Goal: Task Accomplishment & Management: Use online tool/utility

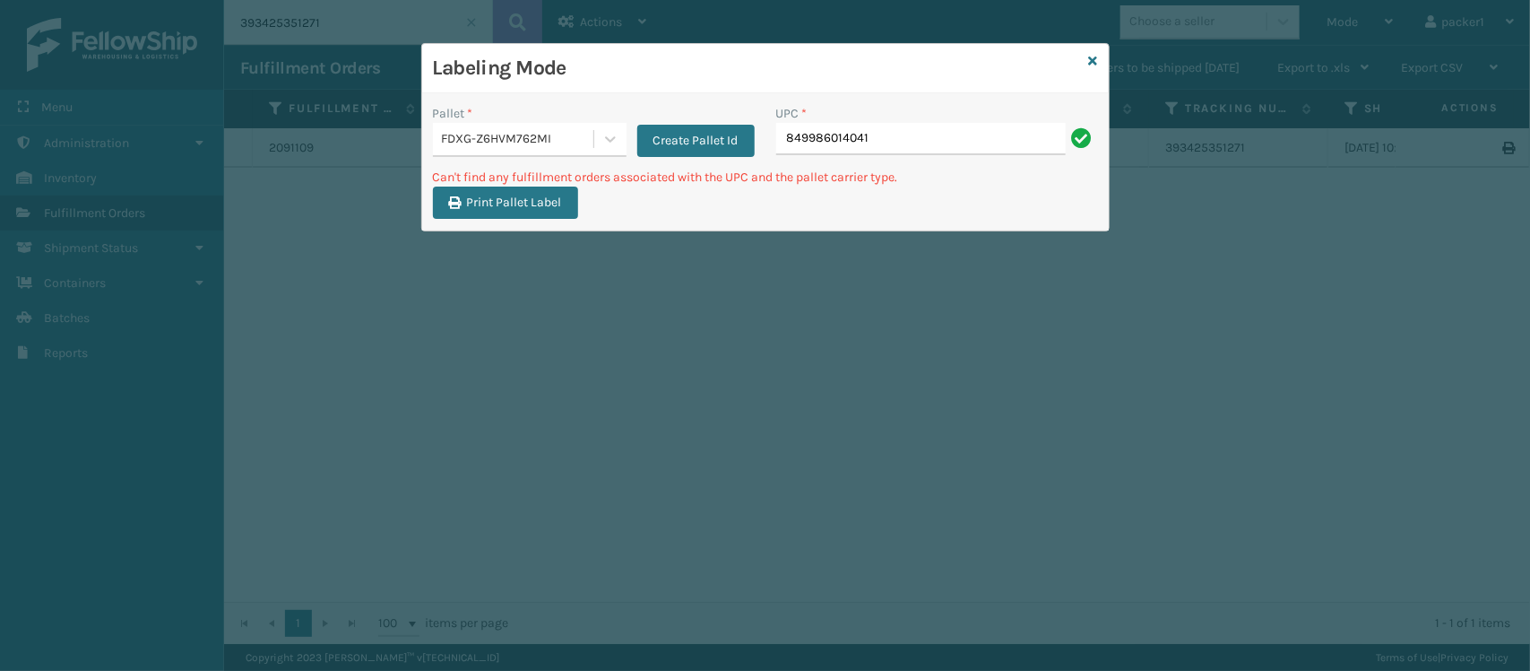
click at [549, 109] on div "Pallet *" at bounding box center [530, 113] width 194 height 19
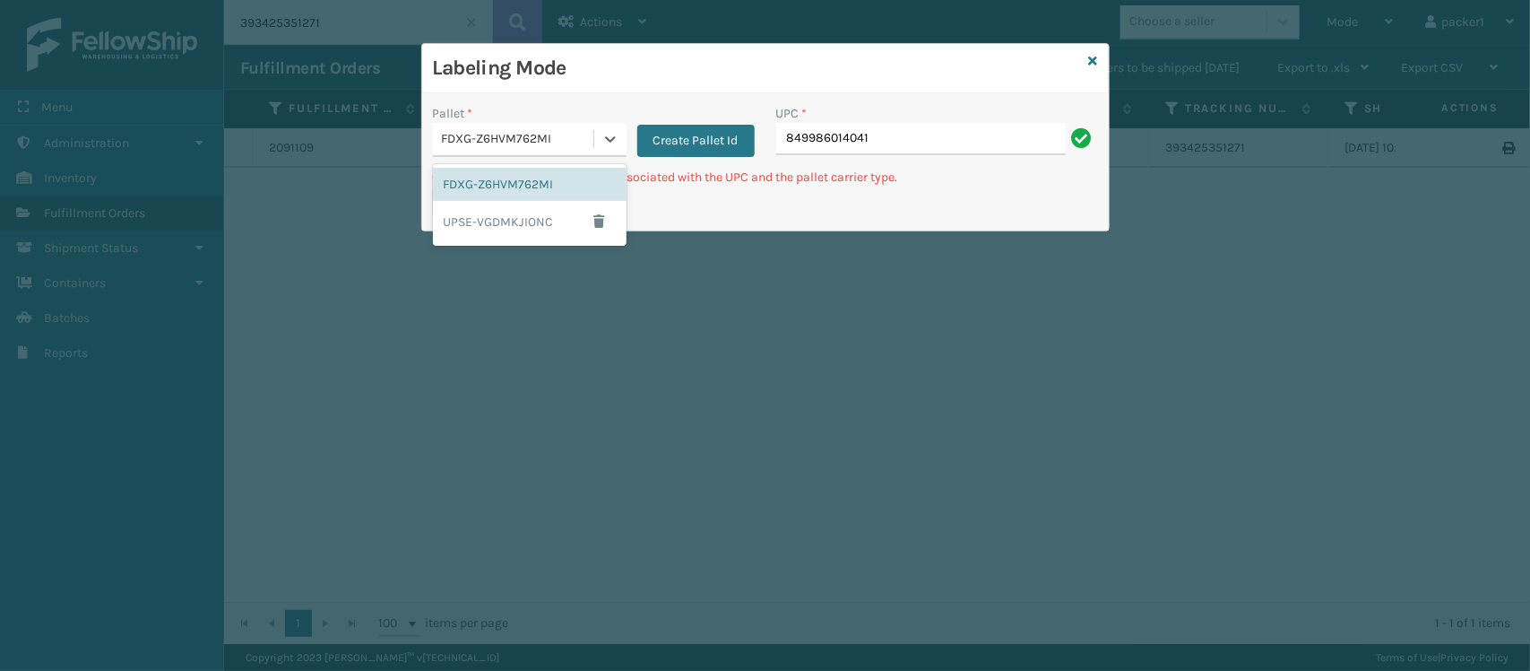
click at [549, 123] on div "FDXG-Z6HVM762MI" at bounding box center [530, 140] width 194 height 34
click at [516, 217] on div "UPSE-VGDMKJIONC" at bounding box center [530, 221] width 194 height 41
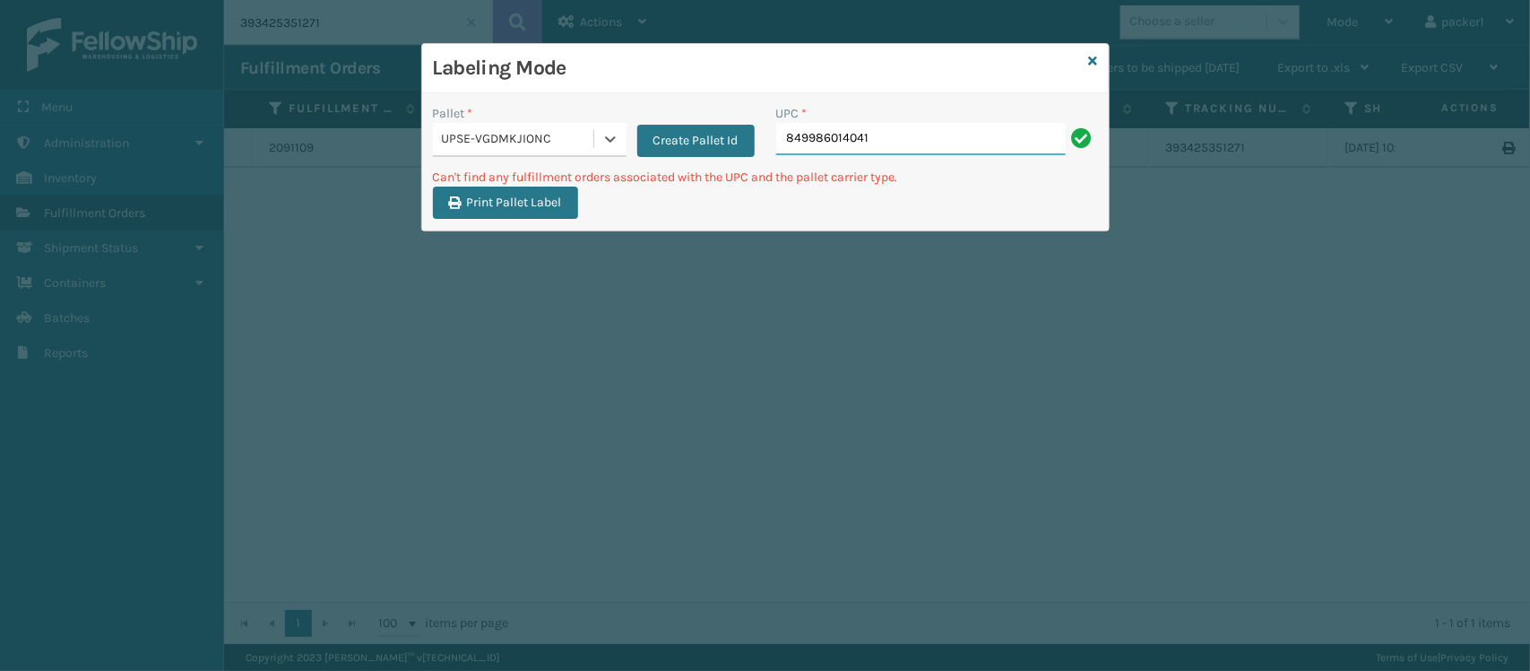
click at [897, 143] on input "849986014041" at bounding box center [921, 139] width 290 height 32
click at [688, 133] on button "Create Pallet Id" at bounding box center [695, 141] width 117 height 32
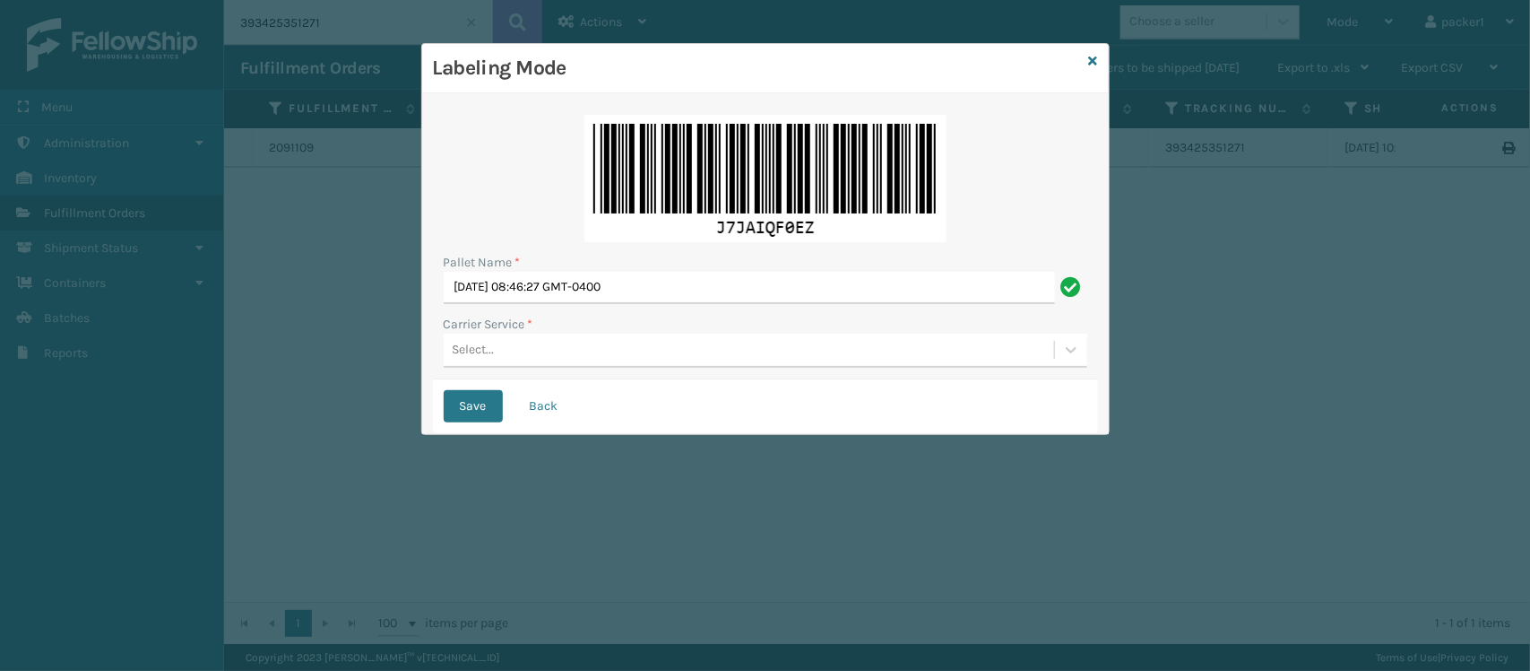
click at [480, 354] on div "Select..." at bounding box center [474, 350] width 42 height 19
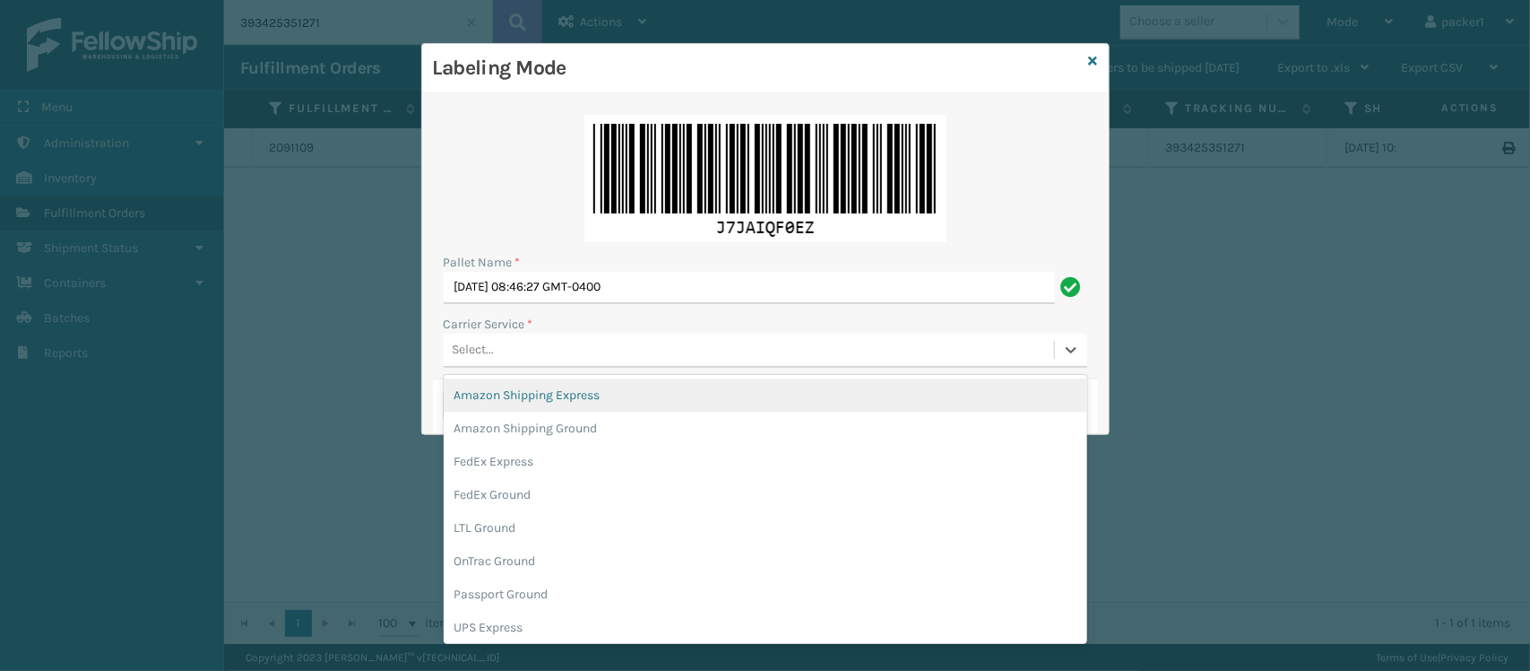
scroll to position [101, 0]
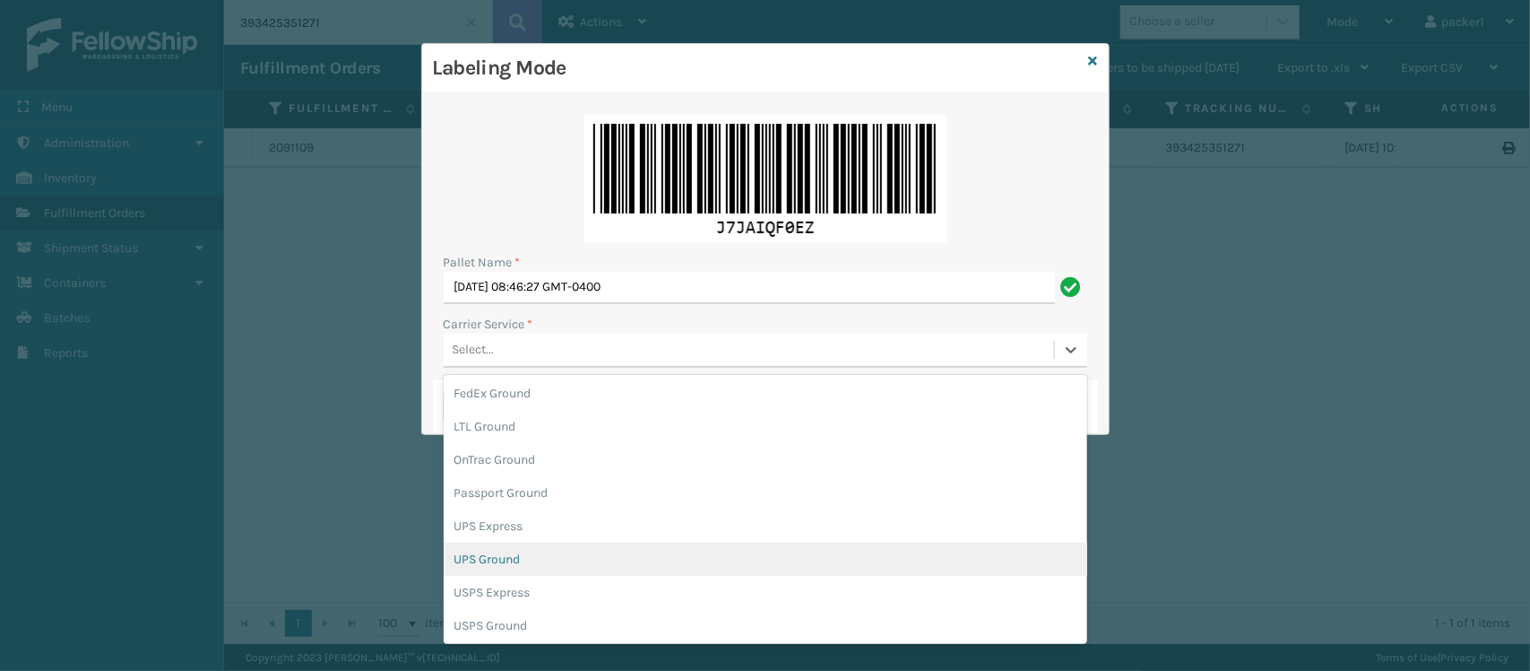
click at [611, 548] on div "UPS Ground" at bounding box center [766, 558] width 644 height 33
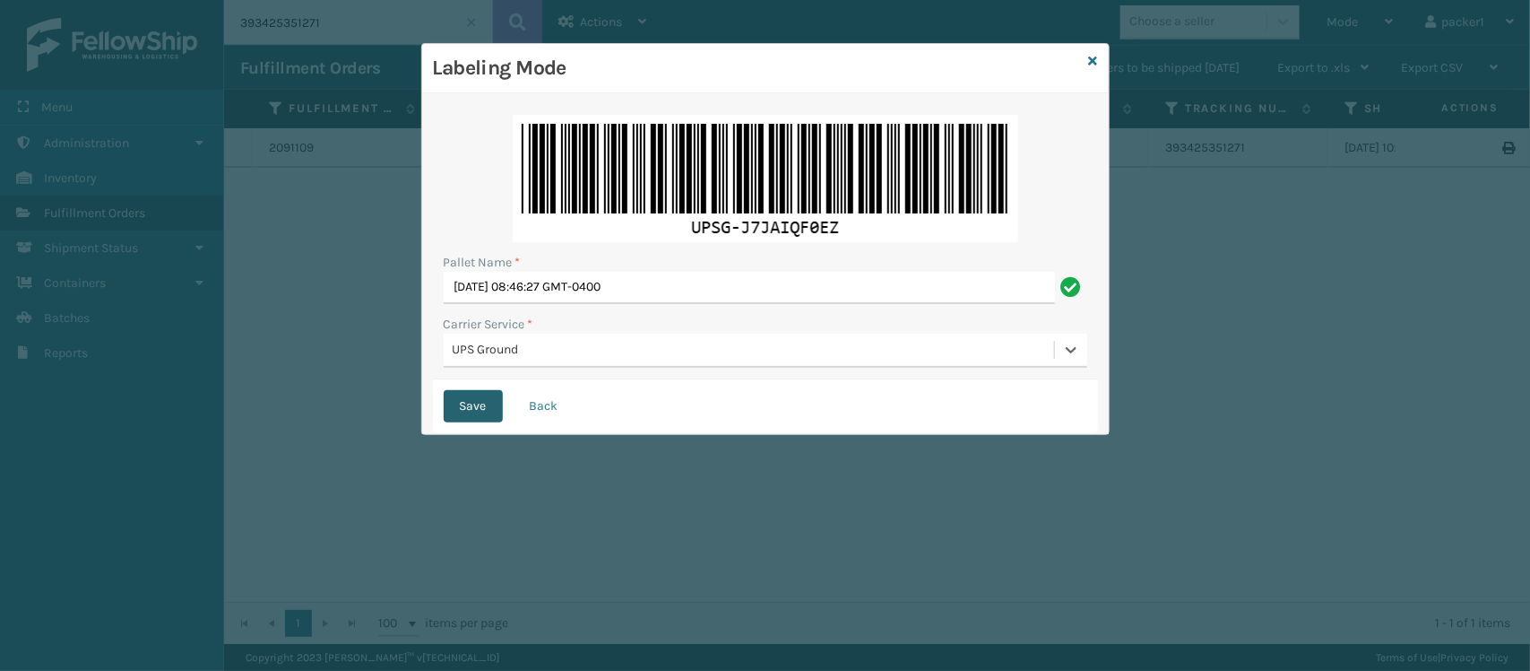
click at [490, 409] on button "Save" at bounding box center [473, 406] width 59 height 32
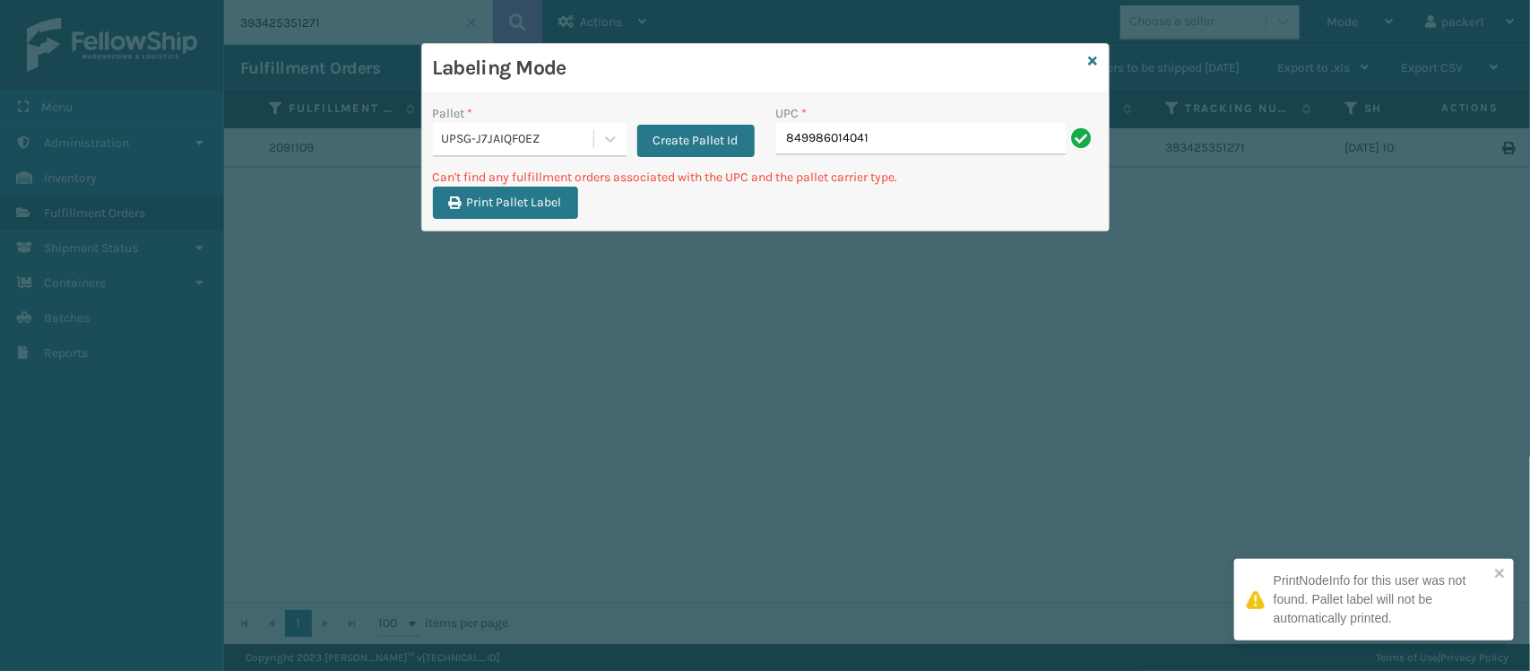
click at [584, 130] on div "UPSG-J7JAIQF0EZ" at bounding box center [518, 139] width 153 height 19
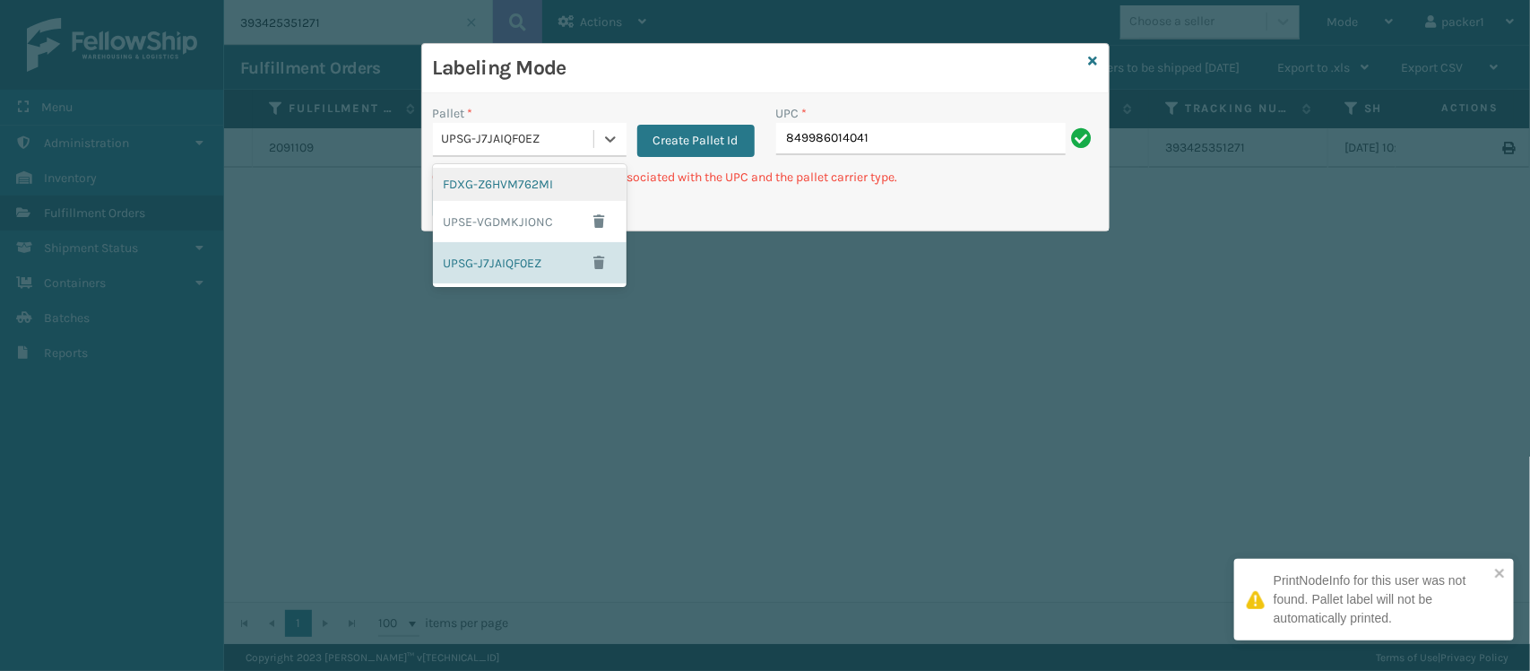
click at [491, 182] on div "FDXG-Z6HVM762MI" at bounding box center [530, 184] width 194 height 33
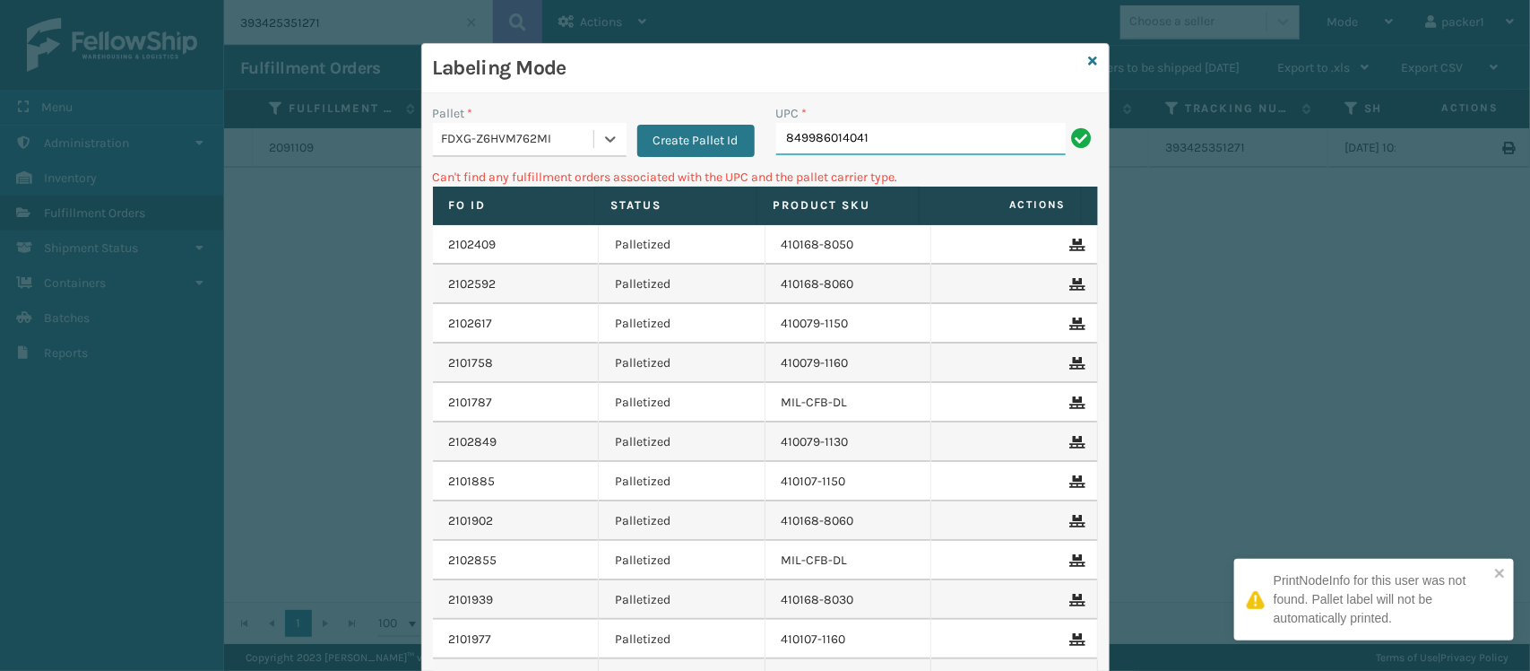
click at [978, 126] on input "849986014041" at bounding box center [921, 139] width 290 height 32
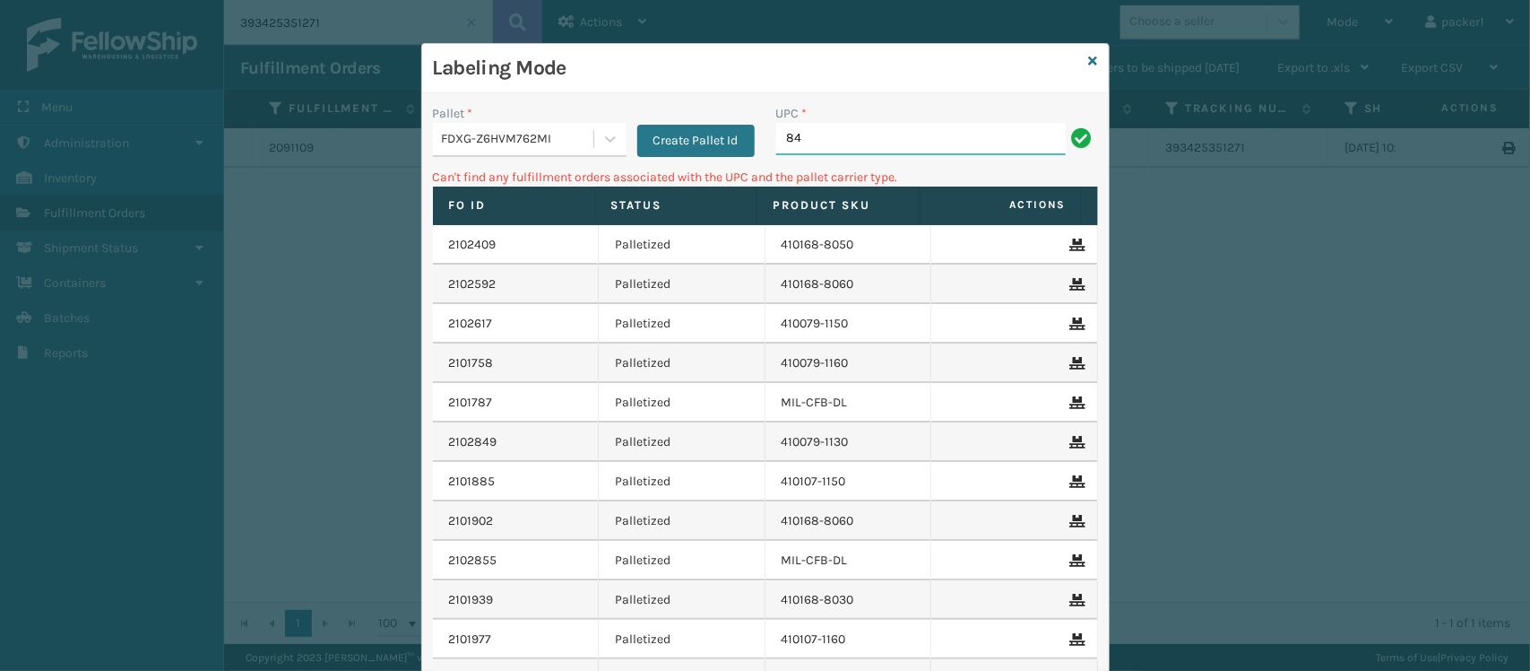
type input "8"
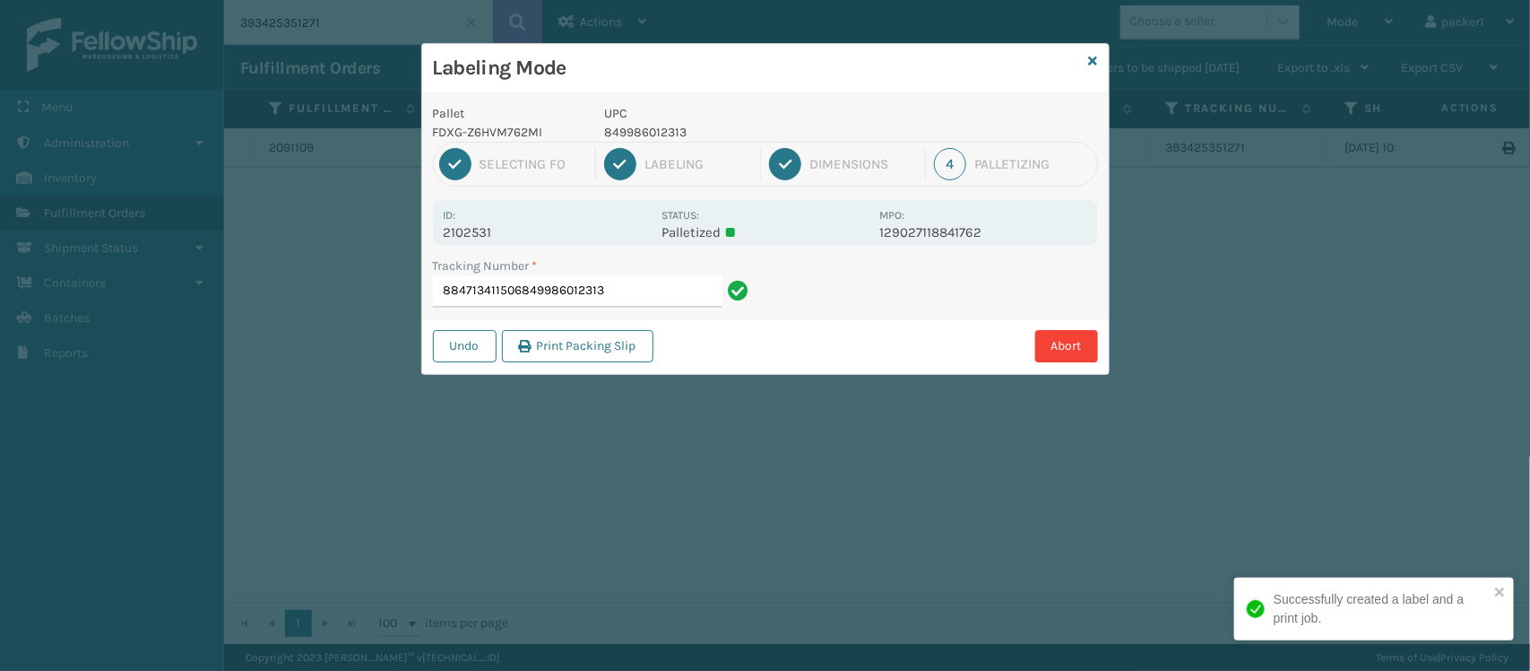
type input "884713411506849986012313"
type input "393651196296"
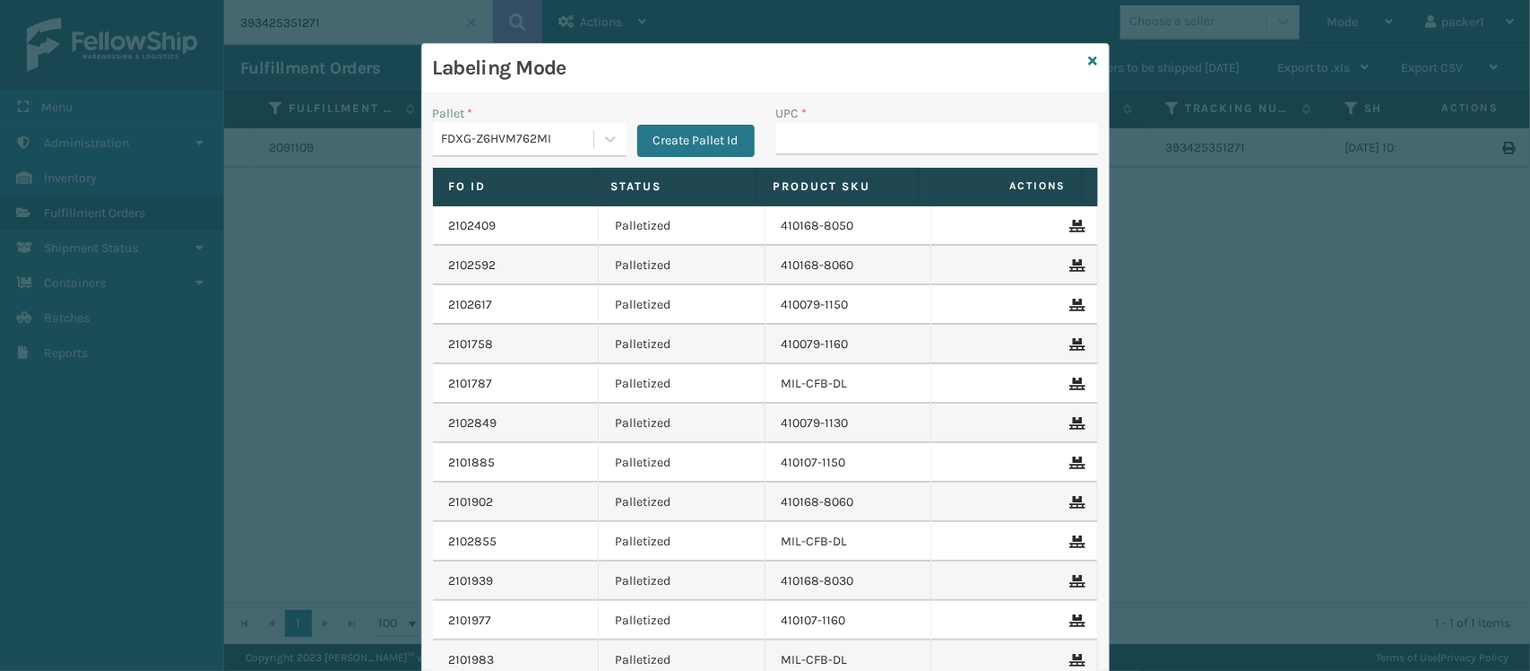
click at [978, 126] on input "UPC *" at bounding box center [937, 139] width 322 height 32
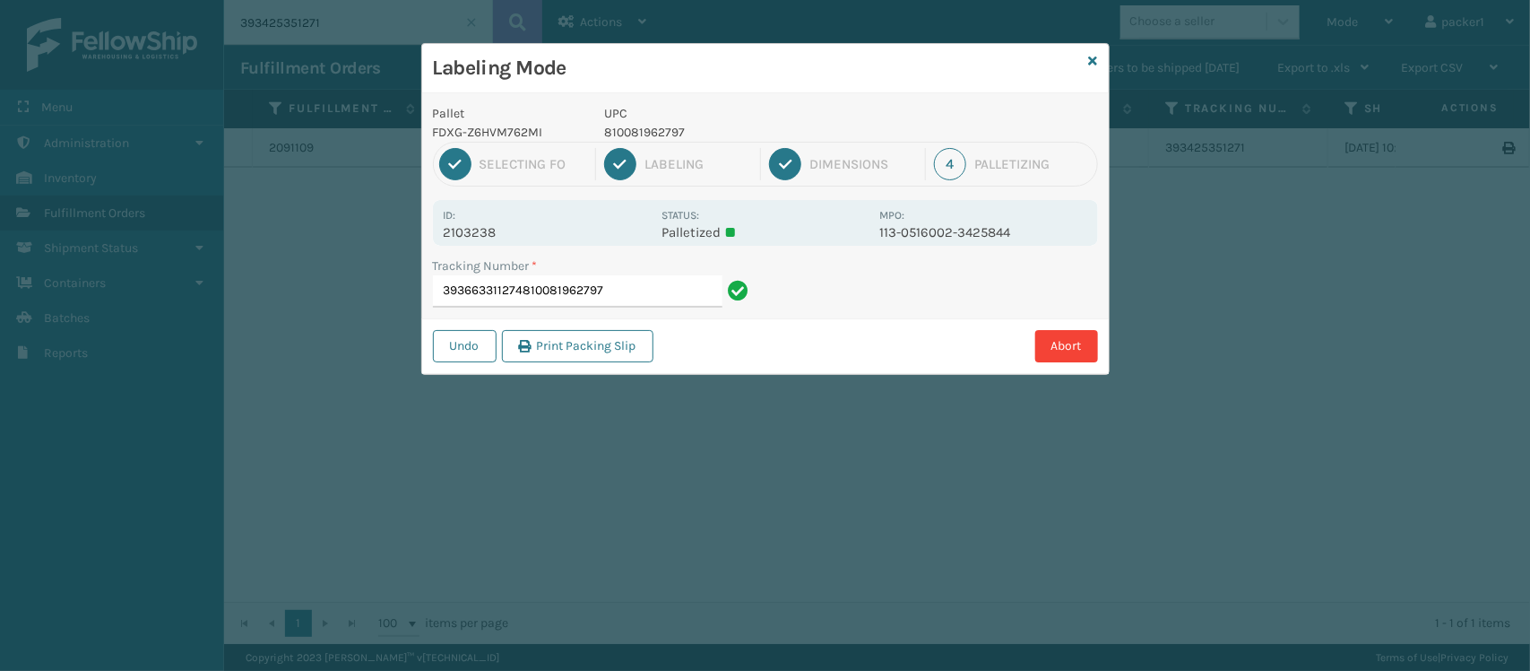
type input "393663311274810081962797"
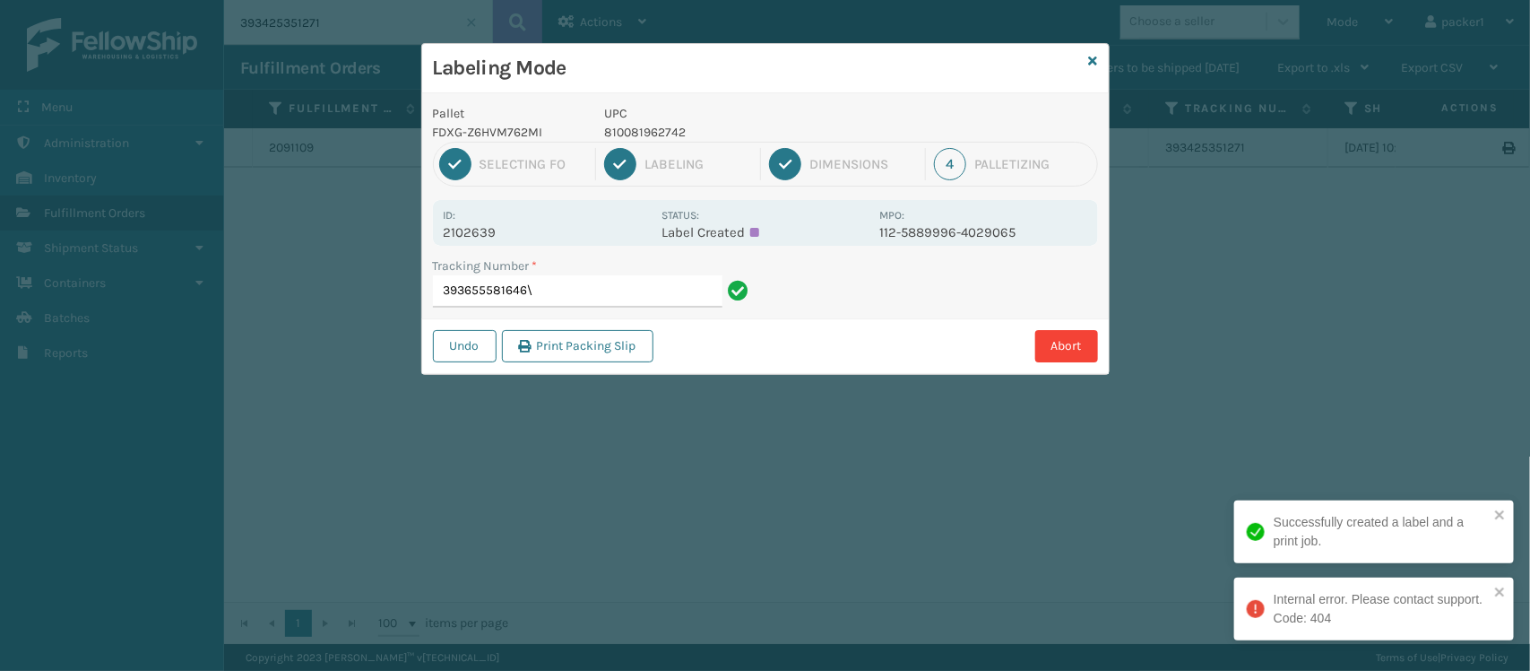
type input "393655581646"
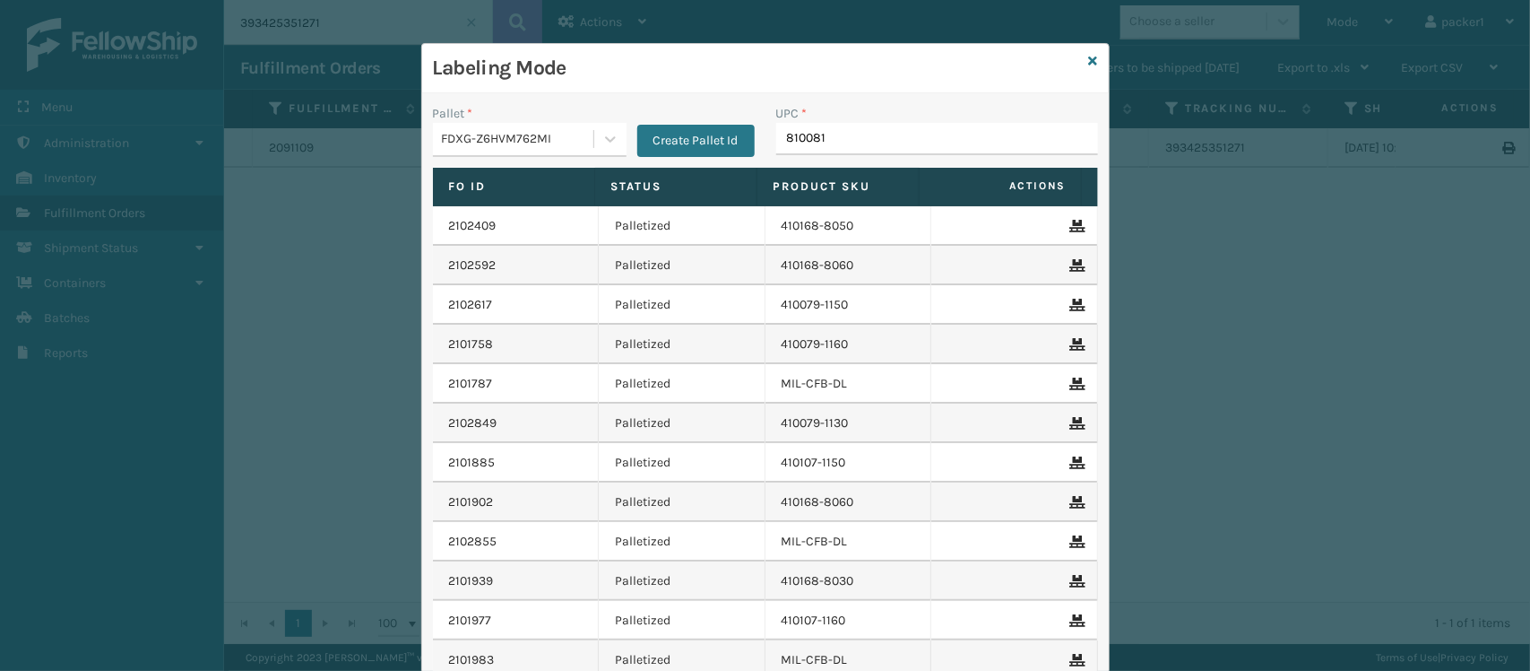
type input "8100819"
